Goal: Go to known website: Access a specific website the user already knows

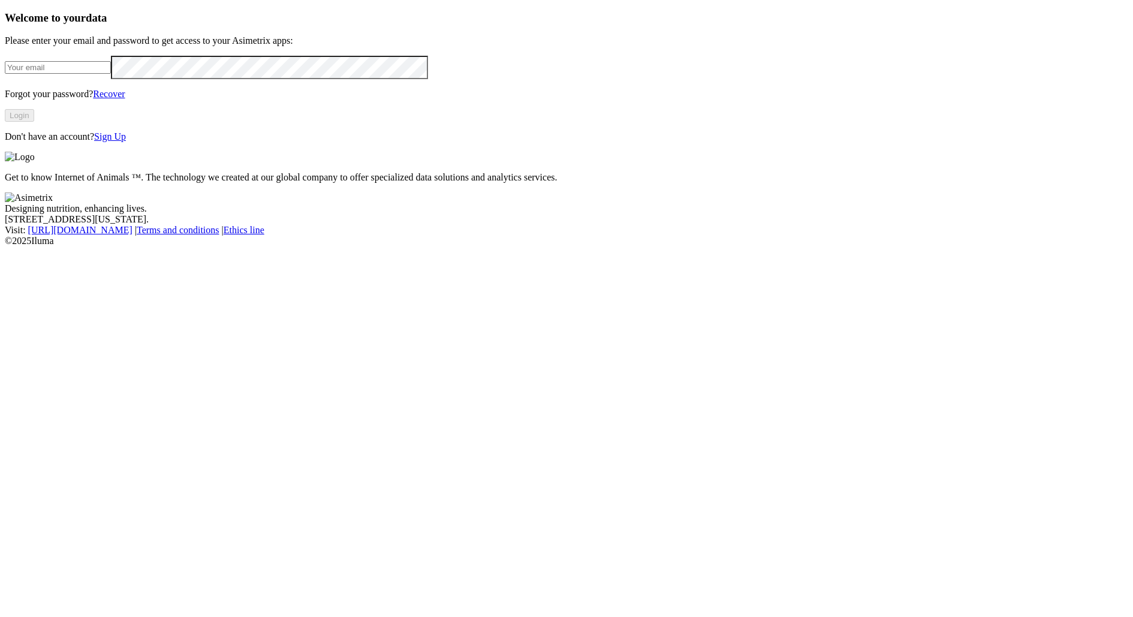
click at [225, 79] on form at bounding box center [566, 67] width 1123 height 23
click at [111, 74] on input "email" at bounding box center [58, 67] width 106 height 13
click at [5, 246] on com-1password-button at bounding box center [5, 246] width 0 height 0
type input "alexander.alzate.quintero@asimetrix.co"
click at [34, 122] on button "Login" at bounding box center [19, 115] width 29 height 13
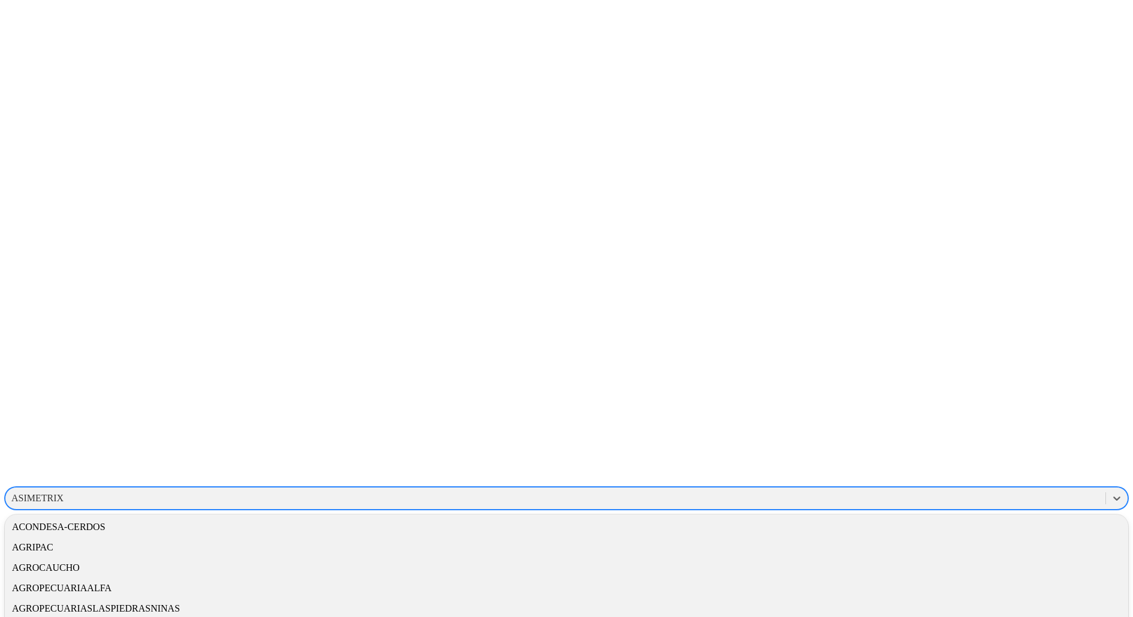
click at [939, 489] on div "ASIMETRIX" at bounding box center [555, 498] width 1100 height 18
